Goal: Task Accomplishment & Management: Manage account settings

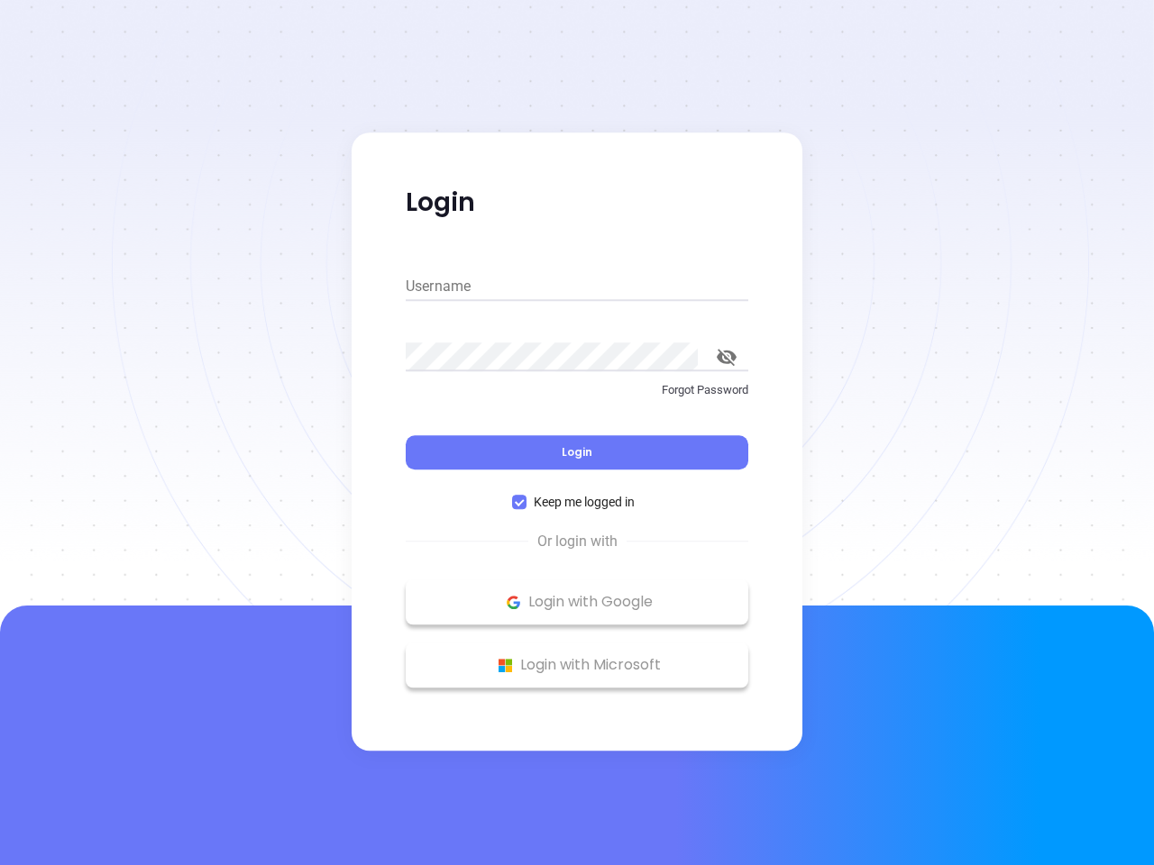
click at [577, 433] on div "Login" at bounding box center [577, 442] width 343 height 56
click at [577, 287] on input "Username" at bounding box center [577, 286] width 343 height 29
click at [727, 357] on icon "toggle password visibility" at bounding box center [727, 357] width 20 height 17
click at [577, 453] on span "Login" at bounding box center [577, 451] width 31 height 15
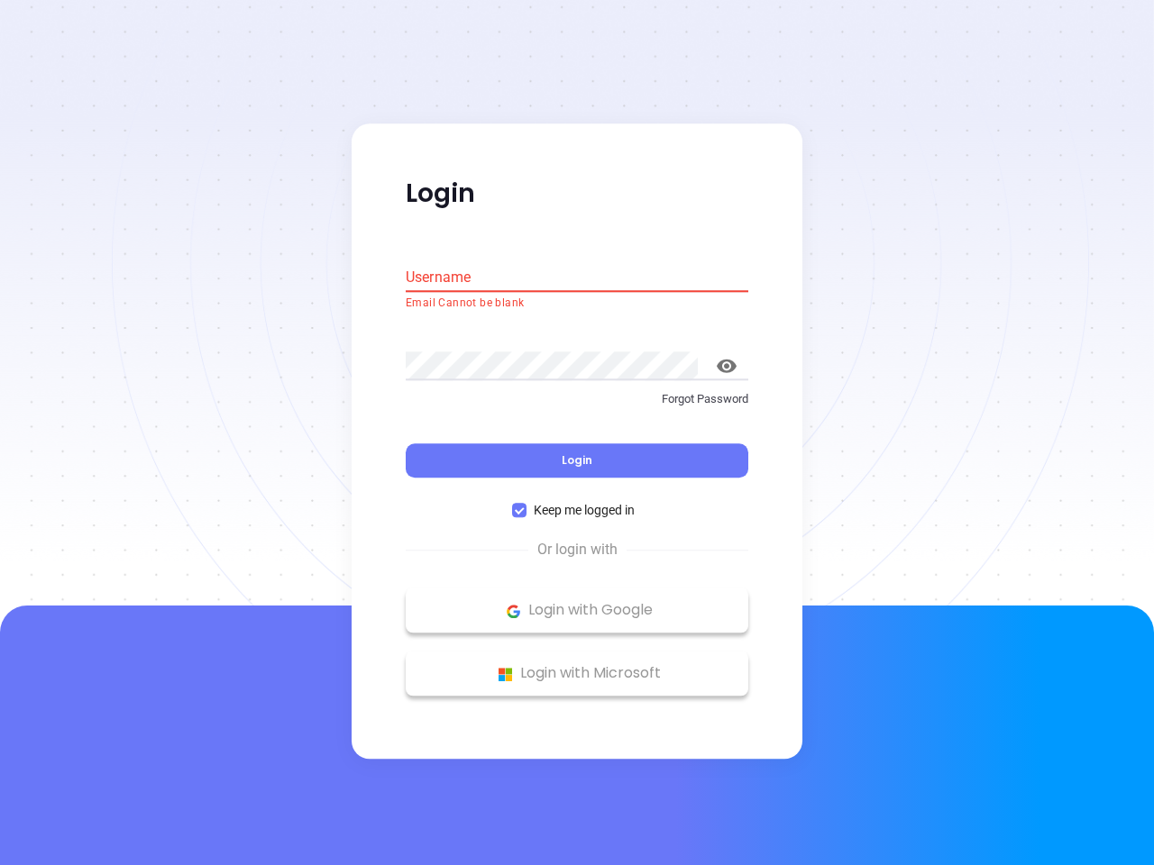
click at [577, 502] on span "Keep me logged in" at bounding box center [583, 511] width 115 height 20
click at [526, 504] on input "Keep me logged in" at bounding box center [519, 511] width 14 height 14
checkbox input "false"
click at [577, 602] on p "Login with Google" at bounding box center [577, 611] width 325 height 27
click at [577, 665] on p "Login with Microsoft" at bounding box center [577, 674] width 325 height 27
